Goal: Check status: Check status

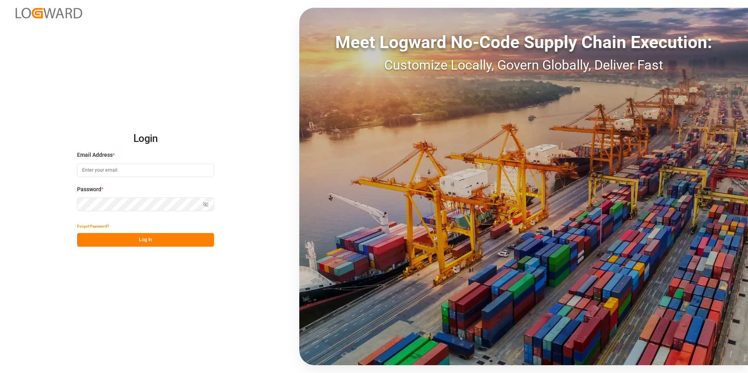
type input "[PERSON_NAME][EMAIL_ADDRESS][DOMAIN_NAME]"
click at [160, 244] on button "Log In" at bounding box center [145, 240] width 137 height 14
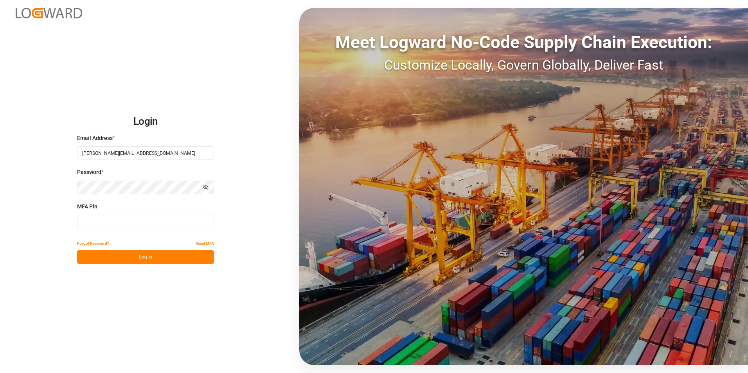
click at [83, 221] on input at bounding box center [145, 222] width 137 height 14
type input "728894"
click at [110, 255] on button "Log In" at bounding box center [145, 257] width 137 height 14
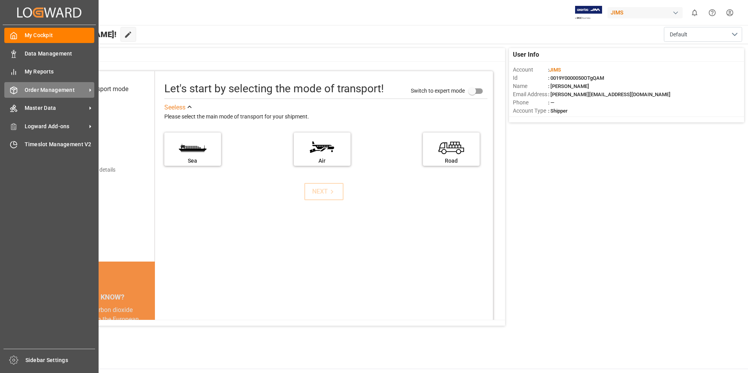
click at [90, 90] on icon at bounding box center [91, 90] width 2 height 4
click at [90, 89] on icon at bounding box center [91, 90] width 2 height 4
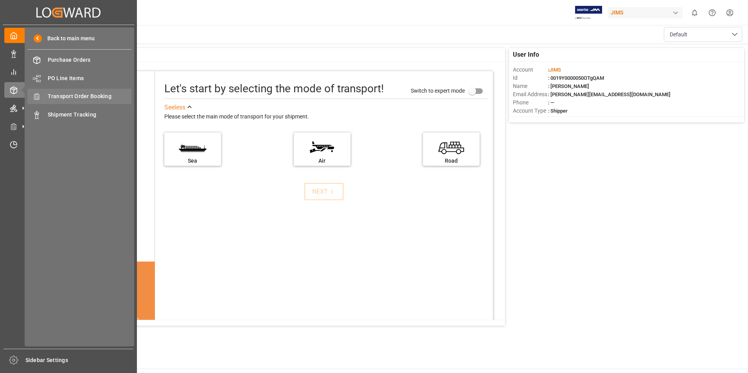
click at [99, 95] on span "Transport Order Booking" at bounding box center [90, 96] width 84 height 8
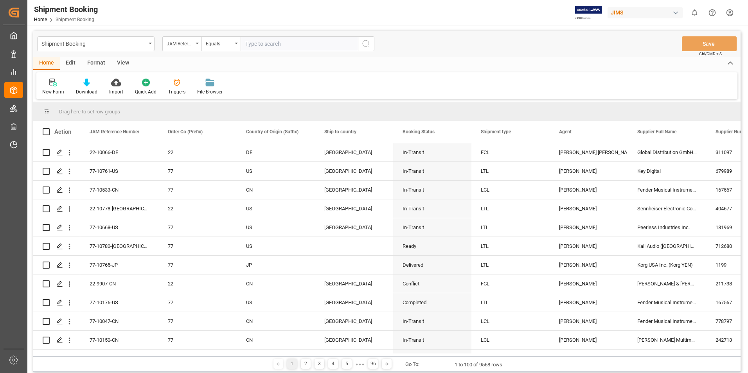
click at [243, 43] on input "text" at bounding box center [299, 43] width 117 height 15
type input "77-10618-gb"
click at [366, 45] on icon "search button" at bounding box center [365, 43] width 9 height 9
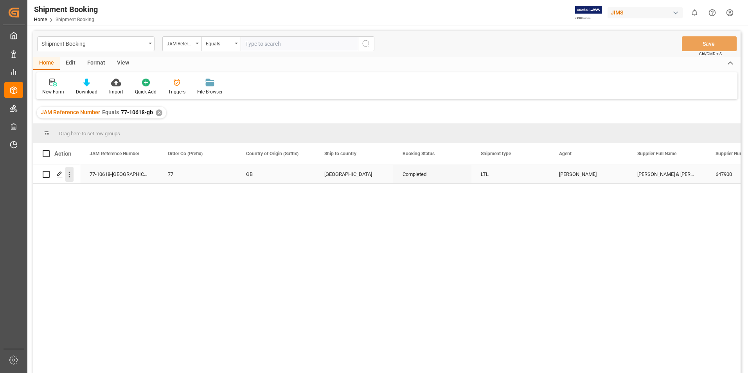
click at [69, 174] on icon "open menu" at bounding box center [70, 174] width 2 height 5
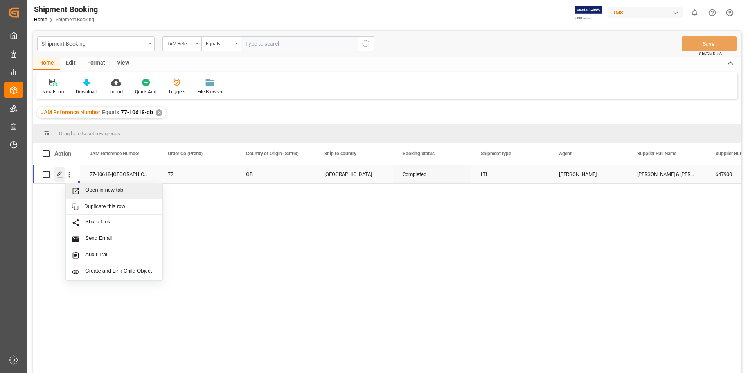
click at [62, 174] on icon "Press SPACE to select this row." at bounding box center [60, 174] width 6 height 6
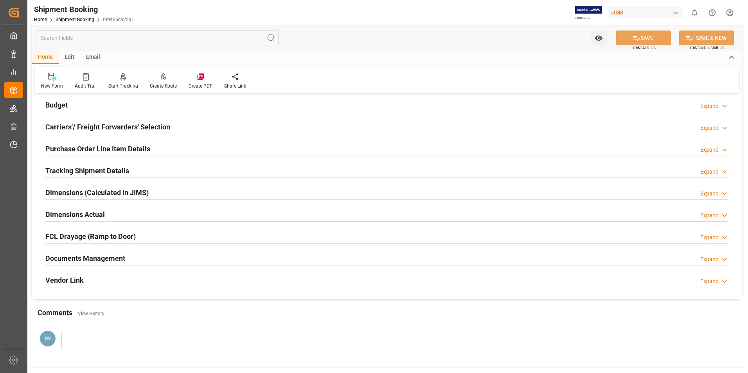
scroll to position [170, 0]
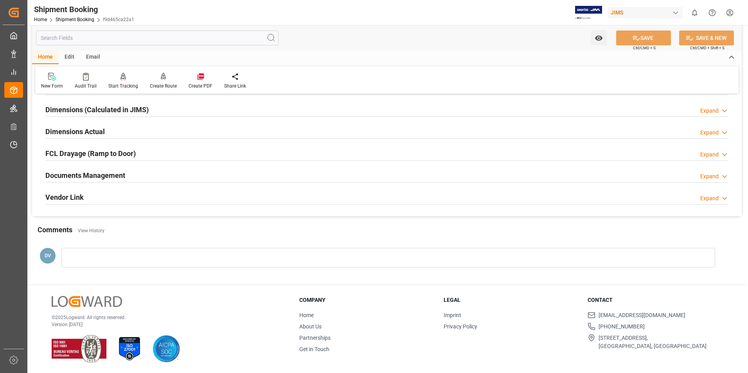
click at [723, 174] on icon at bounding box center [724, 176] width 8 height 8
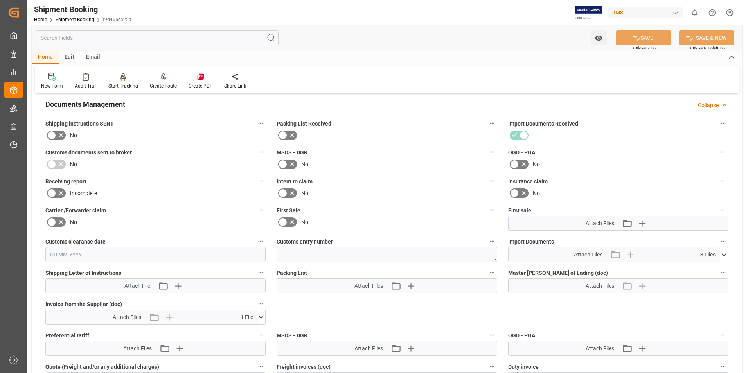
scroll to position [287, 0]
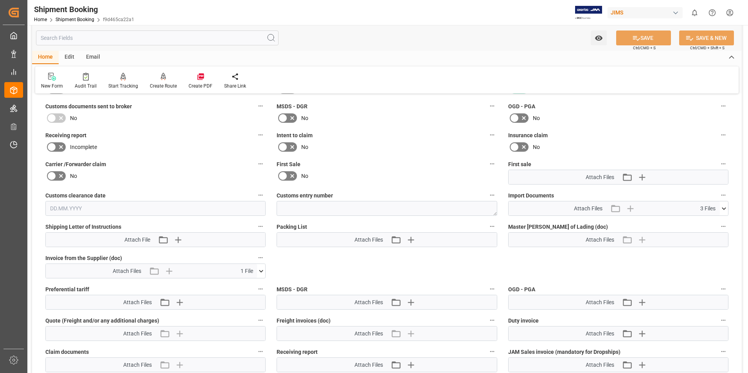
click at [262, 271] on icon at bounding box center [261, 271] width 4 height 2
click at [240, 285] on icon at bounding box center [240, 286] width 6 height 6
